Goal: Task Accomplishment & Management: Manage account settings

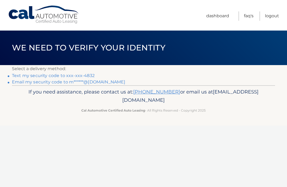
click at [58, 76] on link "Text my security code to xxx-xxx-4832" at bounding box center [53, 75] width 83 height 5
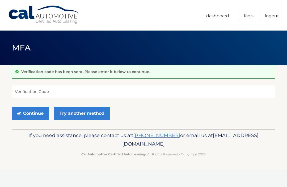
click at [42, 91] on input "Verification Code" at bounding box center [144, 91] width 264 height 13
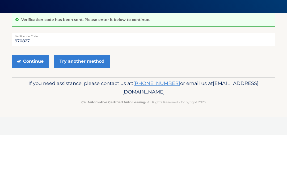
type input "970827"
click at [33, 107] on button "Continue" at bounding box center [30, 113] width 37 height 13
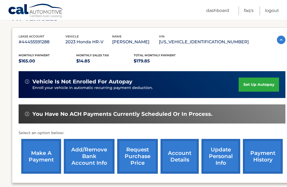
scroll to position [83, 0]
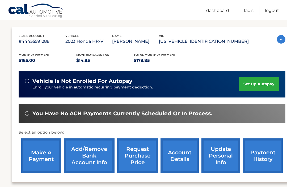
click at [45, 154] on link "make a payment" at bounding box center [41, 156] width 40 height 35
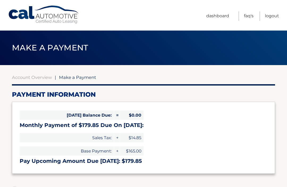
select select "MTIxMGVkYTMtZWFiOC00NDc1LTkxZDgtYzc0MmNmYmFiN2Nm"
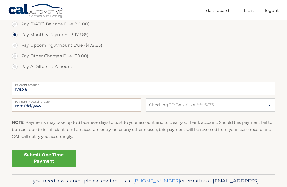
scroll to position [167, 0]
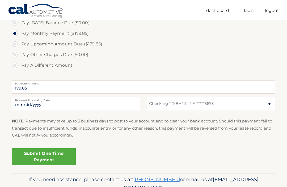
click at [40, 155] on link "Submit One Time Payment" at bounding box center [44, 157] width 64 height 17
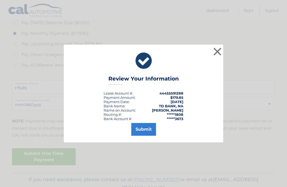
click at [142, 136] on button "Submit" at bounding box center [143, 129] width 25 height 13
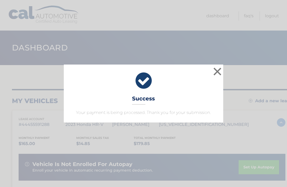
click at [218, 73] on button "×" at bounding box center [217, 71] width 11 height 11
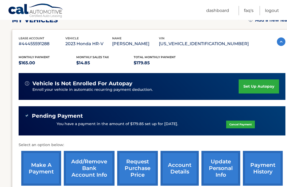
scroll to position [84, 0]
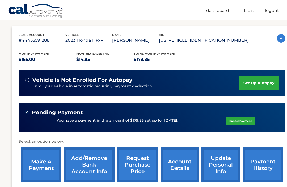
click at [270, 11] on link "Logout" at bounding box center [272, 10] width 14 height 9
